Goal: Task Accomplishment & Management: Complete application form

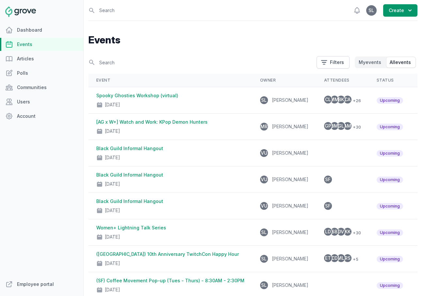
click at [32, 42] on link "Events" at bounding box center [41, 44] width 83 height 13
click at [400, 12] on button "Create" at bounding box center [400, 10] width 34 height 12
click at [393, 26] on link "Event" at bounding box center [381, 27] width 73 height 12
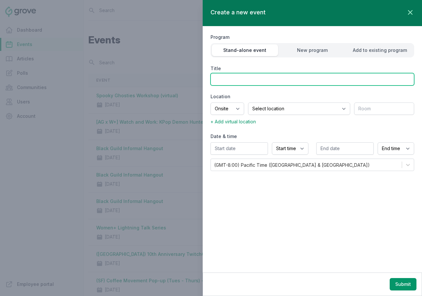
click at [236, 76] on input "Title" at bounding box center [313, 79] width 204 height 12
paste input "(SF) IT Watch Party"
type input "(SF) IT Watch Party"
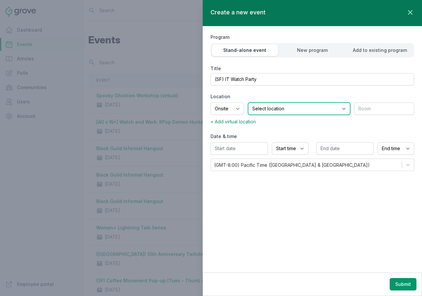
click at [263, 108] on select "Select location SEA81 Oscar (Seattle, WA) LHR32 (London, UK) SNA17 (Irvine, CA)…" at bounding box center [299, 109] width 102 height 12
select select "43"
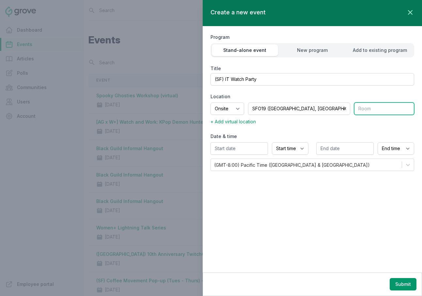
click at [378, 112] on input "text" at bounding box center [384, 109] width 60 height 12
type input "4th Floor IT Lounge"
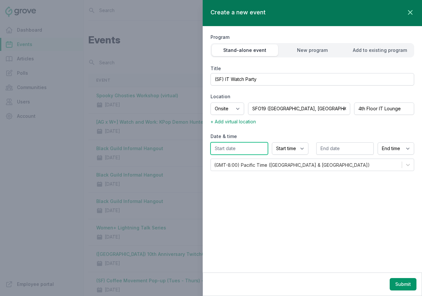
click at [228, 149] on input "text" at bounding box center [239, 148] width 57 height 12
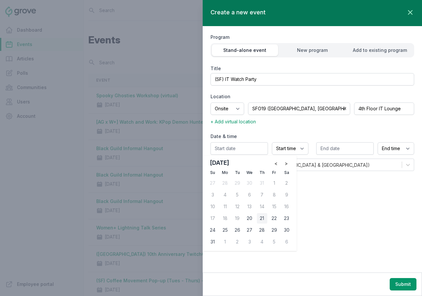
click at [261, 215] on div "21" at bounding box center [262, 218] width 10 height 10
type input "08/21/2025"
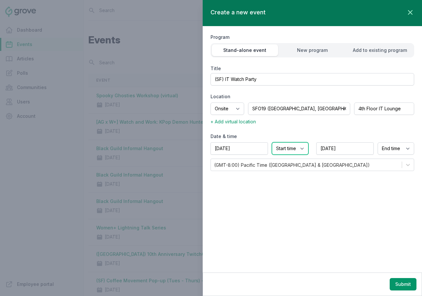
click at [298, 150] on select "Start time 12:00 AM 12:15 AM 12:30 AM 12:45 AM 1:00 AM 1:15 AM 1:30 AM 1:45 AM …" at bounding box center [290, 148] width 37 height 12
select select "2:00 PM"
click at [394, 146] on select "End time 12:00 AM 12:15 AM 12:30 AM 12:45 AM 1:00 AM 1:15 AM 1:30 AM 1:45 AM 2:…" at bounding box center [396, 148] width 37 height 12
select select "4:00 PM"
click at [396, 286] on button "Submit" at bounding box center [403, 284] width 27 height 12
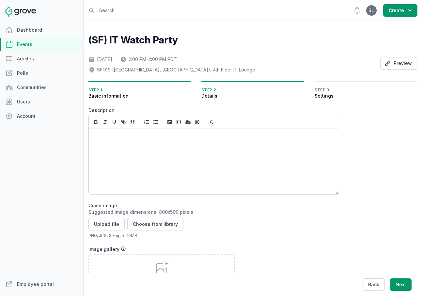
click at [136, 139] on p at bounding box center [212, 136] width 237 height 7
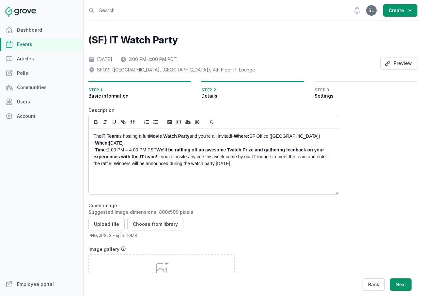
click at [240, 138] on strong "Where:" at bounding box center [241, 136] width 15 height 5
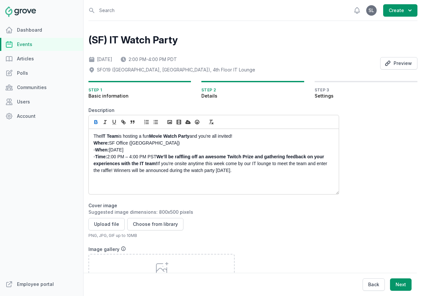
drag, startPoint x: 97, startPoint y: 152, endPoint x: 88, endPoint y: 152, distance: 9.5
click at [88, 152] on div "Open sidebar Search View notifications Open user menu SL Create (SF) IT Watch P…" at bounding box center [253, 217] width 334 height 434
click at [94, 156] on p "- Time: 2:00 PM – 4:00 PM PST We’ll be raffling off an awesome Twitch Prize and…" at bounding box center [212, 164] width 237 height 21
click at [156, 158] on strong "We’ll be raffling off an awesome Twitch Prize and gathering feedback on your ex…" at bounding box center [209, 160] width 231 height 12
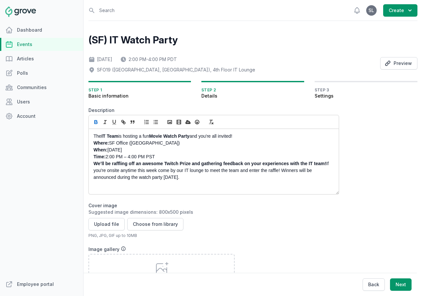
drag, startPoint x: 160, startPoint y: 157, endPoint x: 91, endPoint y: 142, distance: 70.5
click at [91, 142] on div "The IT Team is hosting a fun Movie Watch Party and you're all invited! Where: S…" at bounding box center [214, 161] width 250 height 65
click at [155, 124] on line "button" at bounding box center [156, 124] width 3 height 0
click at [167, 154] on li "Time: 2:00 PM – 4:00 PM PST" at bounding box center [216, 157] width 230 height 7
click at [178, 157] on li "Time: 2:00 PM – 4:00 PM PST" at bounding box center [216, 157] width 230 height 7
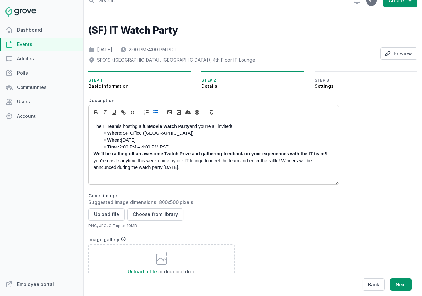
scroll to position [11, 0]
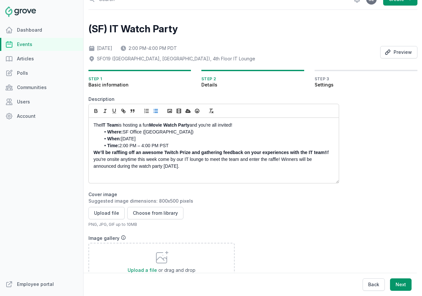
click at [326, 152] on p "We’ll be raffling off an awesome Twitch Prize and gathering feedback on your ex…" at bounding box center [212, 159] width 237 height 21
click at [199, 165] on p "﻿ If you're onsite anytime this week come by our IT lounge to meet the team and…" at bounding box center [212, 163] width 237 height 14
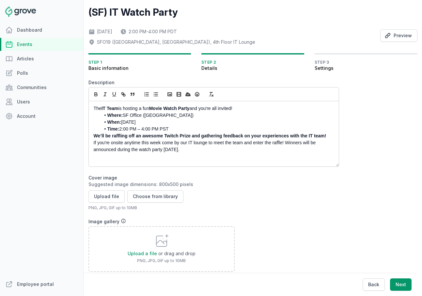
scroll to position [29, 0]
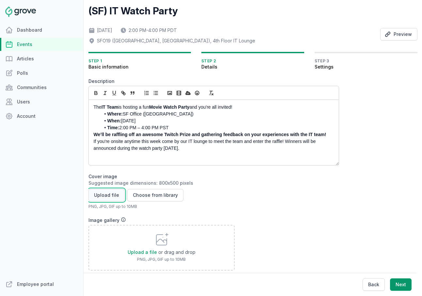
click at [114, 196] on button "Upload file" at bounding box center [107, 195] width 36 height 12
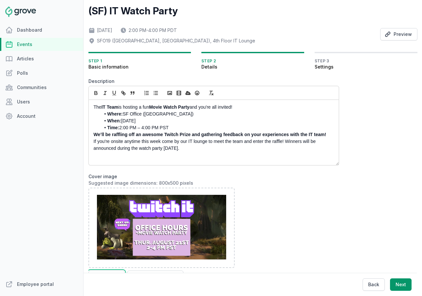
scroll to position [219, 0]
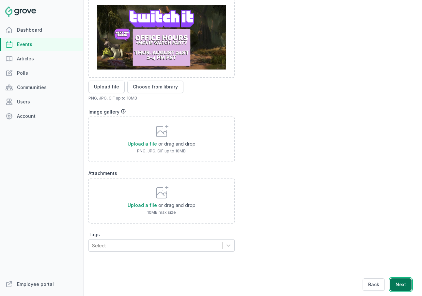
click at [404, 286] on button "Next" at bounding box center [401, 285] width 22 height 12
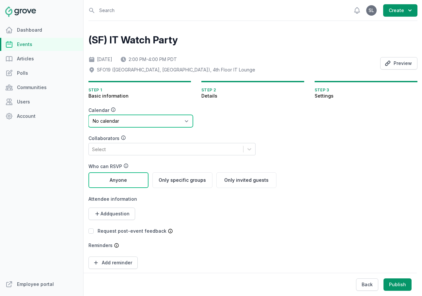
click at [140, 124] on select "No calendar Virtual Events Calendar" at bounding box center [141, 121] width 105 height 12
select select "89"
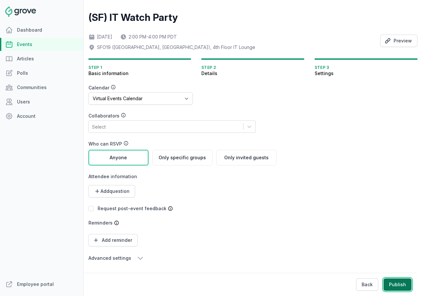
click at [400, 284] on button "Publish" at bounding box center [398, 285] width 28 height 12
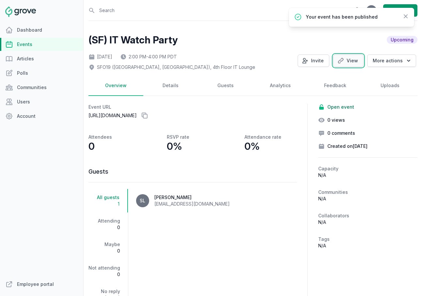
click at [349, 62] on link "View" at bounding box center [349, 61] width 30 height 12
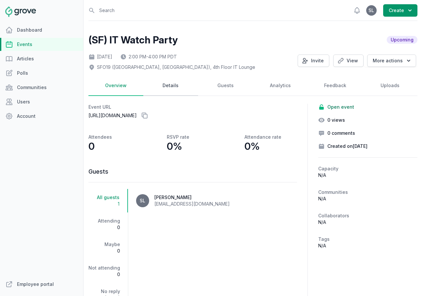
click at [168, 88] on link "Details" at bounding box center [170, 86] width 55 height 20
select select "43"
select select "2:00 PM"
select select "4:00 PM"
select select "89"
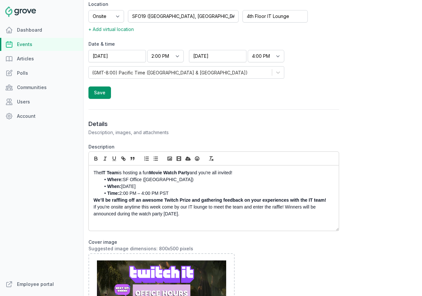
scroll to position [195, 0]
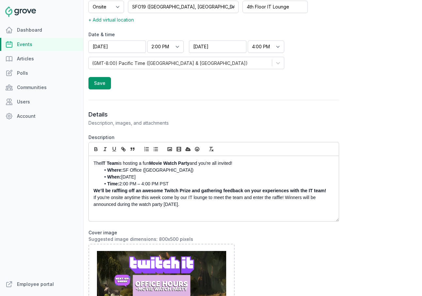
click at [107, 218] on div "The IT Team is hosting a fun Movie Watch Party and you're all invited! Where: S…" at bounding box center [214, 188] width 250 height 65
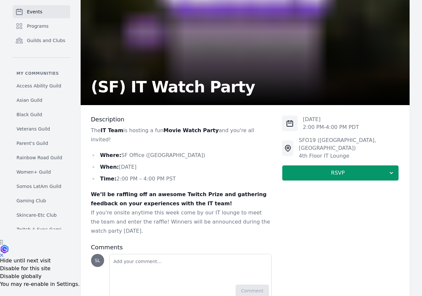
scroll to position [74, 0]
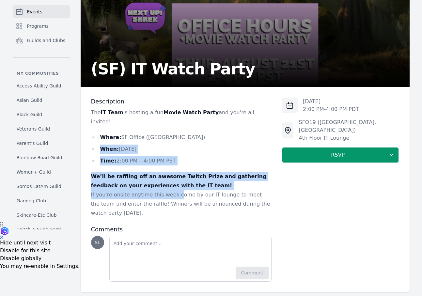
drag, startPoint x: 171, startPoint y: 135, endPoint x: 173, endPoint y: 186, distance: 51.3
click at [173, 186] on div "The IT Team is hosting a fun Movie Watch Party and you're all invited! Where: S…" at bounding box center [181, 163] width 181 height 110
click at [173, 190] on p "If you're onsite anytime this week come by our IT lounge to meet the team and e…" at bounding box center [181, 203] width 181 height 27
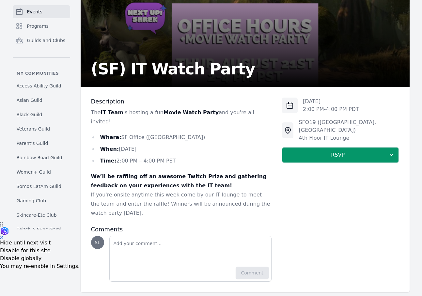
drag, startPoint x: 195, startPoint y: 206, endPoint x: 172, endPoint y: 169, distance: 43.4
click at [172, 170] on div "The IT Team is hosting a fun Movie Watch Party and you're all invited! Where: S…" at bounding box center [181, 163] width 181 height 110
click at [172, 173] on strong "We’ll be raffling off an awesome Twitch Prize and gathering feedback on your ex…" at bounding box center [179, 180] width 176 height 15
drag, startPoint x: 151, startPoint y: 169, endPoint x: 154, endPoint y: 200, distance: 31.2
click at [154, 200] on div "The IT Team is hosting a fun Movie Watch Party and you're all invited! Where: S…" at bounding box center [181, 163] width 181 height 110
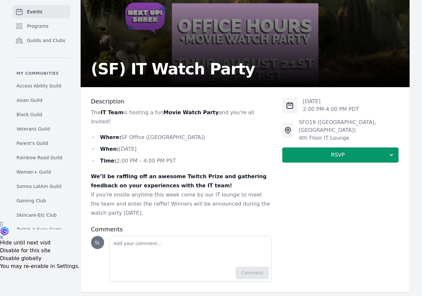
click at [154, 200] on p "If you're onsite anytime this week come by our IT lounge to meet the team and e…" at bounding box center [181, 203] width 181 height 27
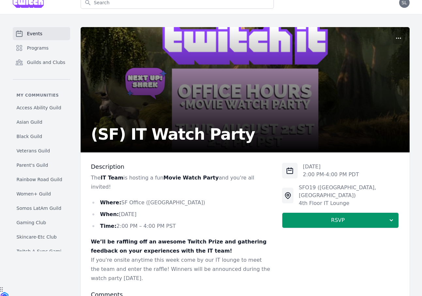
scroll to position [0, 0]
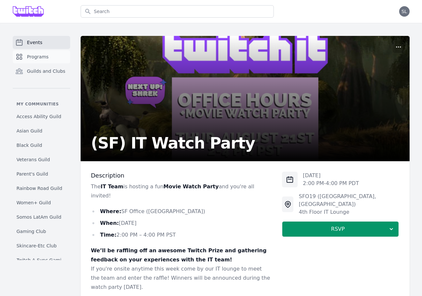
click at [45, 57] on span "Programs" at bounding box center [38, 57] width 22 height 7
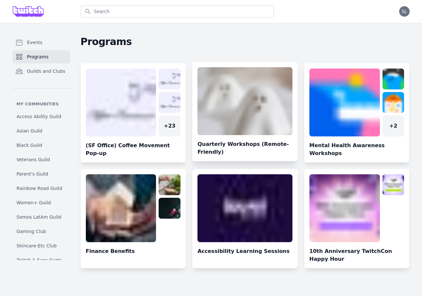
click at [243, 111] on link at bounding box center [245, 114] width 106 height 94
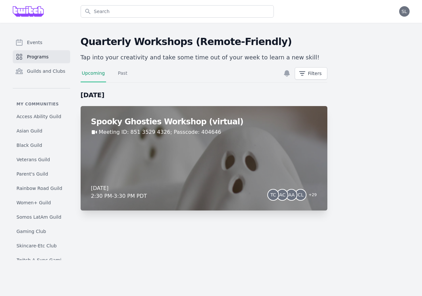
click at [281, 164] on div "Spooky Ghosties Workshop (virtual) Meeting ID: 851 3529 4326; Passcode: 404646 …" at bounding box center [204, 158] width 247 height 105
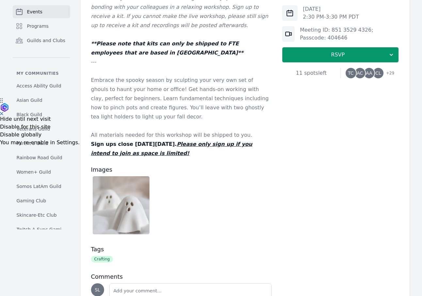
scroll to position [192, 0]
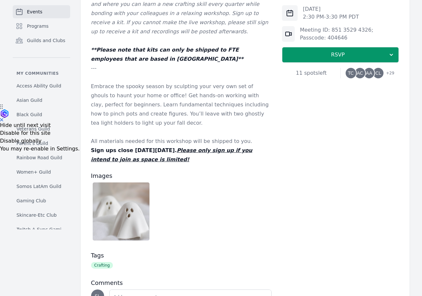
click at [353, 74] on span "TC" at bounding box center [351, 73] width 6 height 5
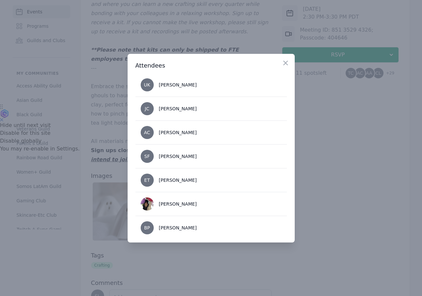
scroll to position [627, 0]
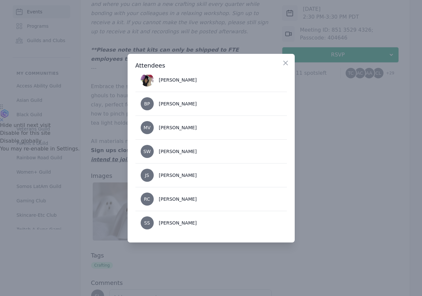
click at [341, 201] on div at bounding box center [211, 148] width 422 height 296
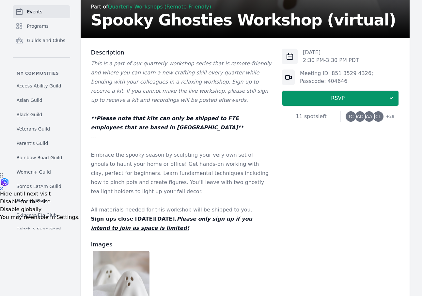
scroll to position [91, 0]
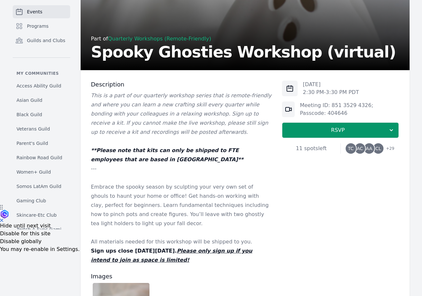
click at [33, 8] on span "Events" at bounding box center [34, 11] width 15 height 7
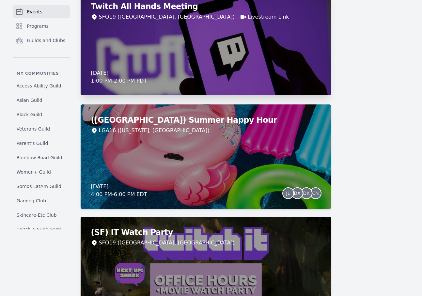
scroll to position [571, 0]
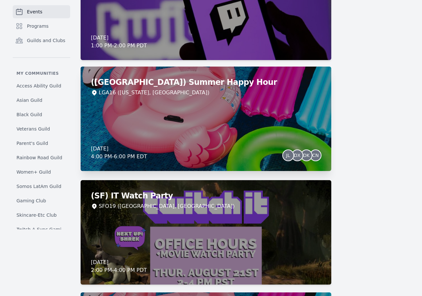
click at [137, 106] on div "([GEOGRAPHIC_DATA]) Summer Happy Hour LGA16 ([US_STATE], [GEOGRAPHIC_DATA]) [DA…" at bounding box center [206, 119] width 251 height 105
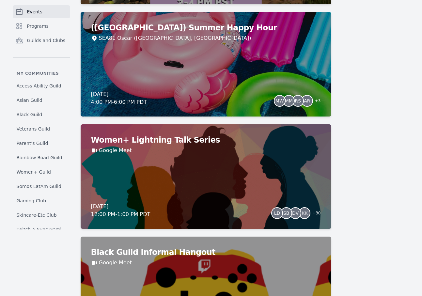
scroll to position [838, 0]
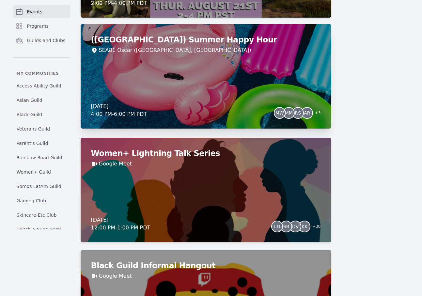
click at [193, 70] on div "(Seattle) Summer Happy Hour SEA81 Oscar (Seattle, WA) Thursday, August 21, 2025…" at bounding box center [206, 76] width 251 height 105
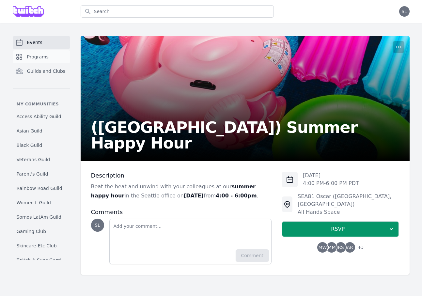
click at [30, 56] on span "Programs" at bounding box center [38, 57] width 22 height 7
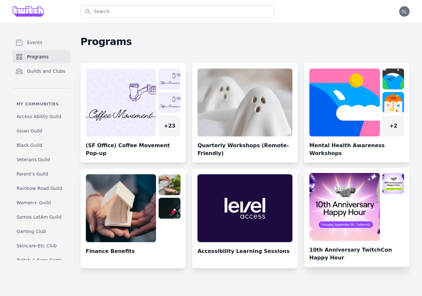
click at [341, 214] on link at bounding box center [357, 220] width 106 height 94
